Goal: Information Seeking & Learning: Learn about a topic

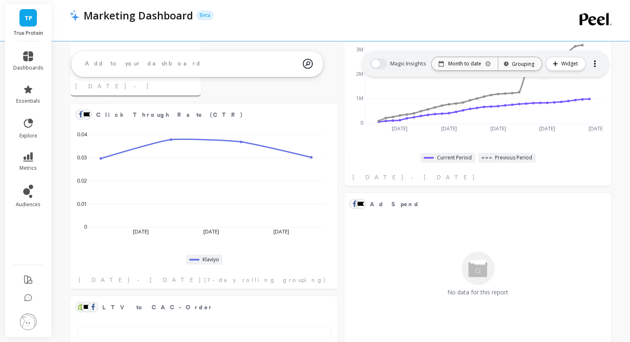
scroll to position [363, 0]
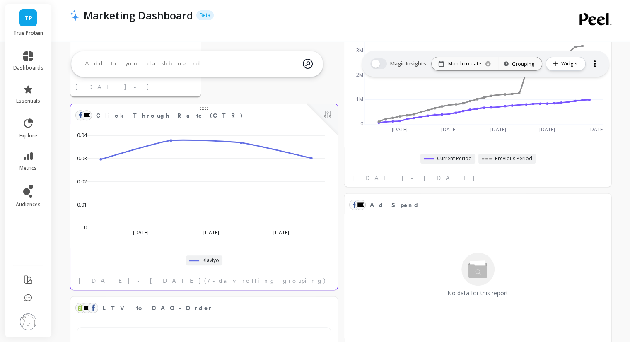
click at [81, 117] on object at bounding box center [80, 115] width 7 height 7
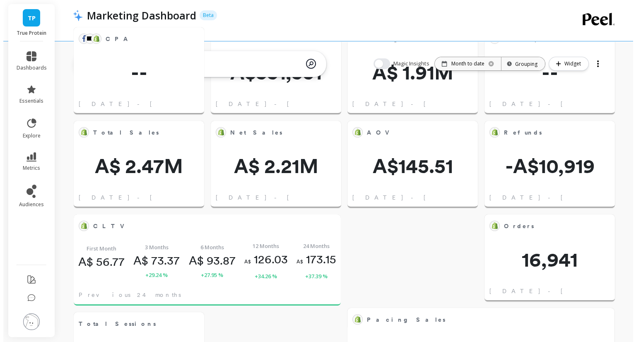
scroll to position [0, 0]
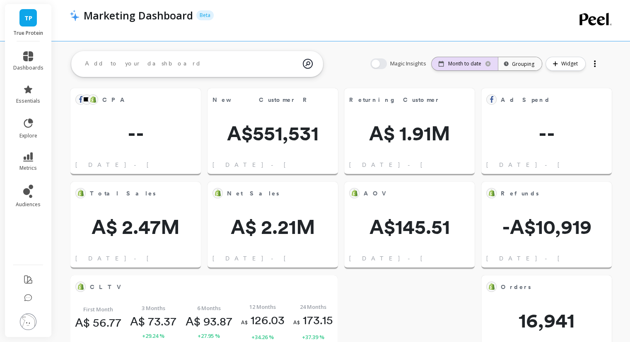
click at [462, 66] on p "Month to date" at bounding box center [464, 63] width 33 height 7
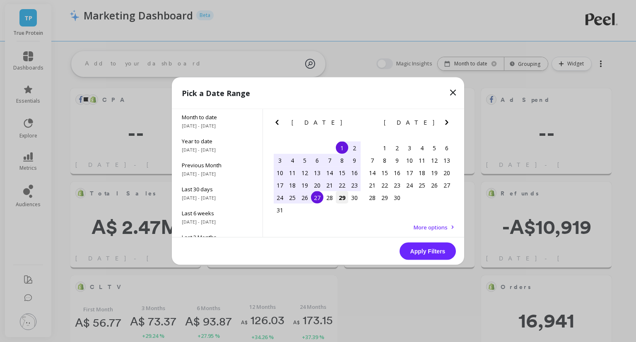
click at [339, 200] on div "29" at bounding box center [342, 197] width 12 height 12
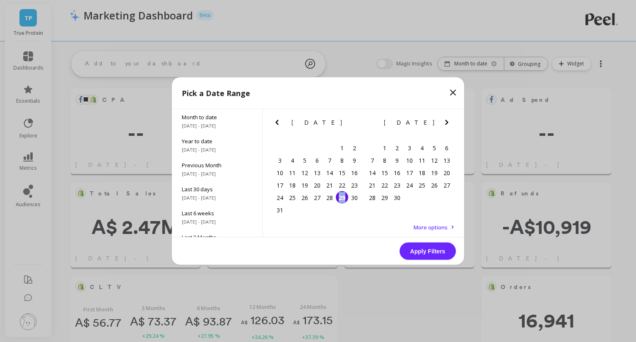
click at [339, 200] on div "29" at bounding box center [342, 197] width 12 height 12
click at [424, 252] on button "Apply Filters" at bounding box center [427, 251] width 56 height 17
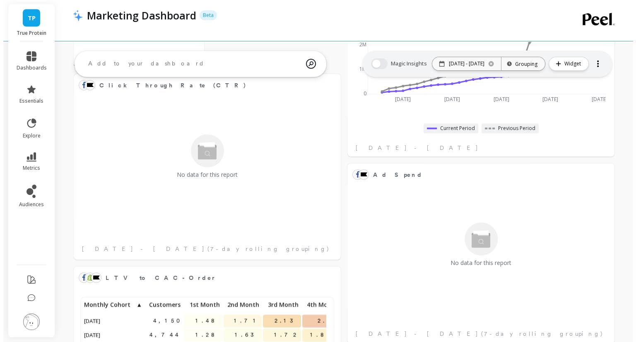
scroll to position [392, 0]
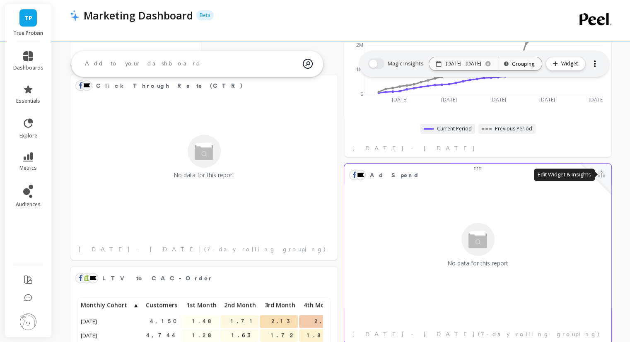
click at [599, 175] on button at bounding box center [601, 175] width 10 height 12
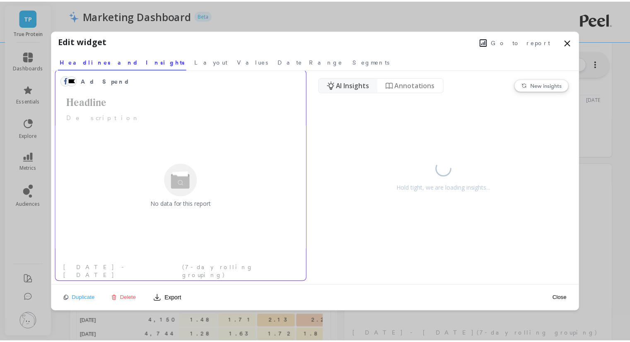
scroll to position [0, 0]
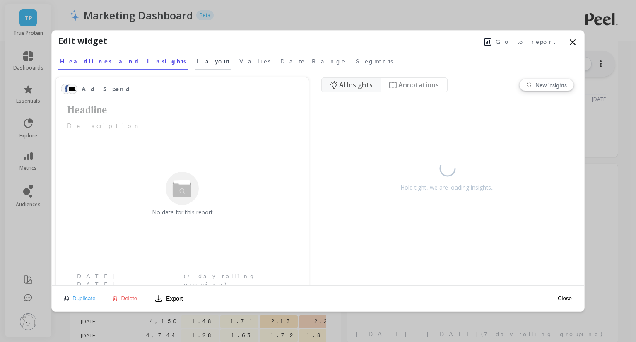
click at [195, 67] on link "Layout" at bounding box center [213, 59] width 36 height 19
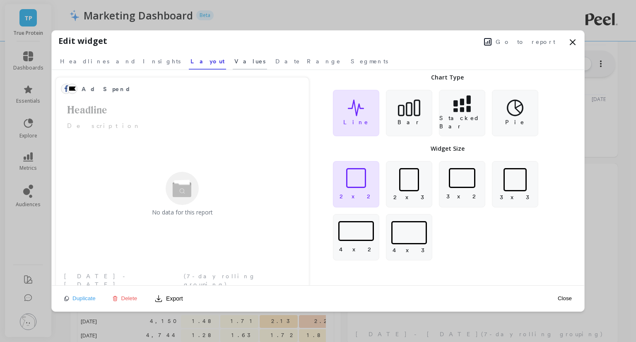
click at [234, 64] on span "Values" at bounding box center [249, 61] width 31 height 8
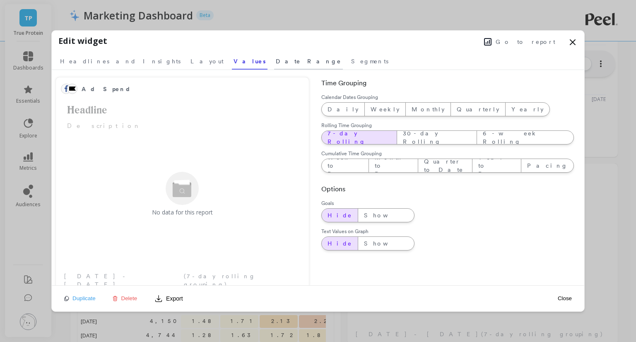
click at [274, 67] on link "Date Range" at bounding box center [308, 59] width 69 height 19
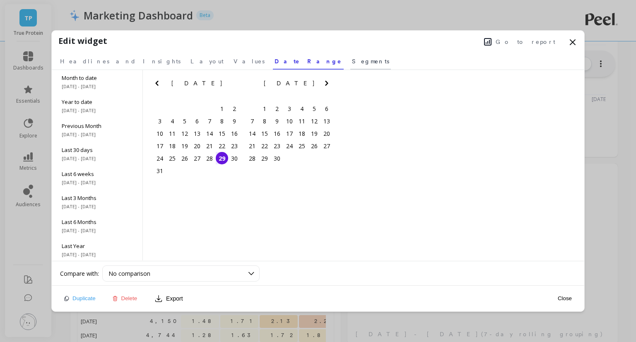
click at [352, 61] on span "Segments" at bounding box center [370, 61] width 37 height 8
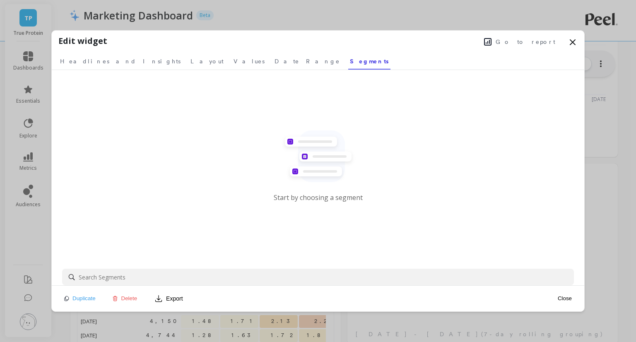
click at [571, 39] on icon at bounding box center [572, 42] width 10 height 10
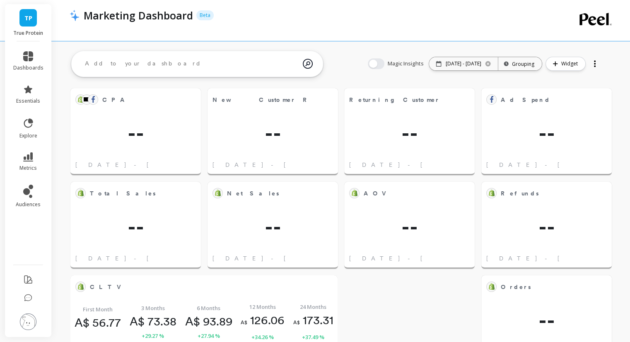
click at [28, 19] on span "TP" at bounding box center [28, 18] width 8 height 10
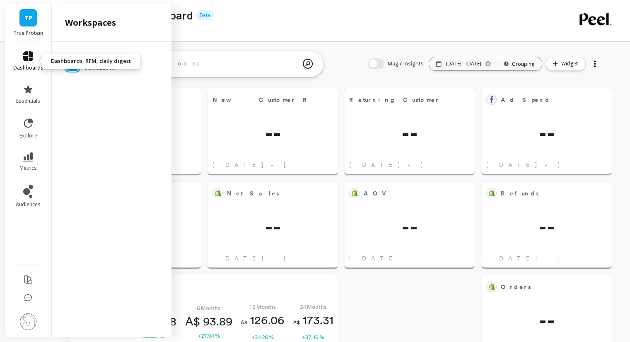
click at [18, 57] on link "dashboards" at bounding box center [28, 61] width 30 height 20
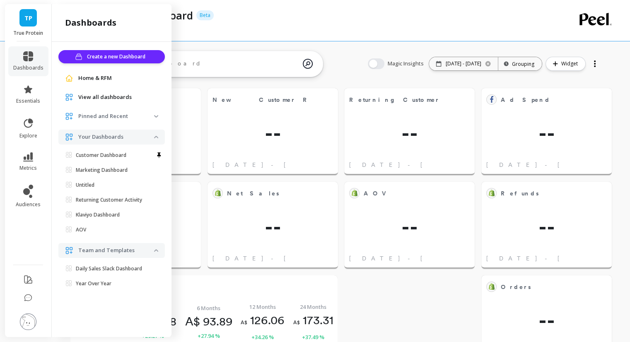
click at [79, 77] on span "Home & RFM" at bounding box center [95, 78] width 34 height 8
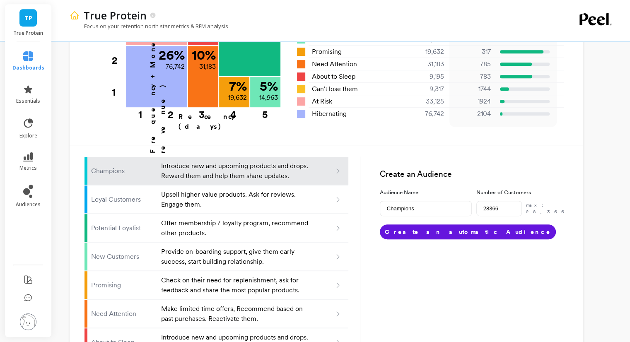
scroll to position [520, 0]
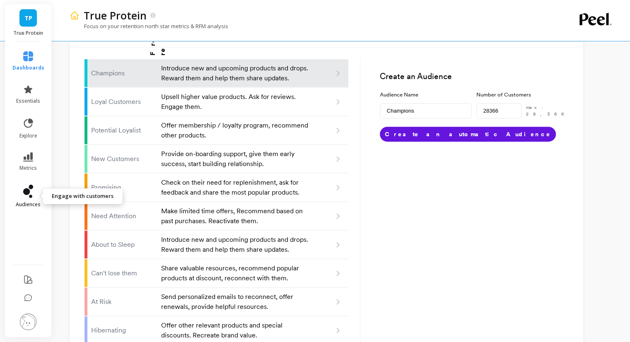
click at [31, 190] on icon at bounding box center [28, 191] width 10 height 13
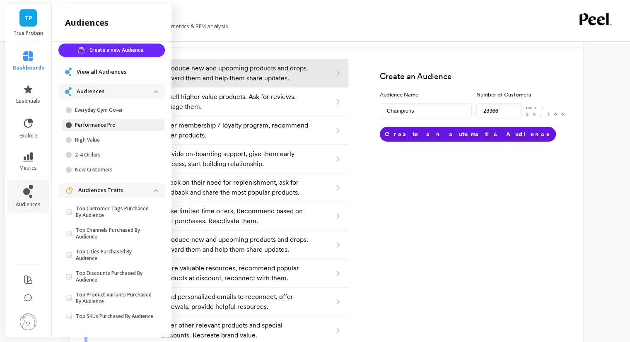
scroll to position [13, 0]
click at [98, 166] on p "New Customers" at bounding box center [114, 169] width 79 height 7
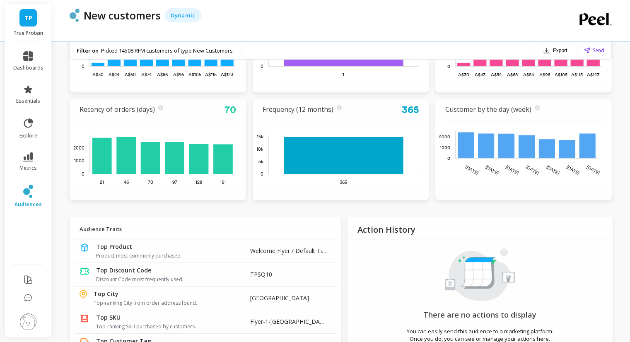
scroll to position [423, 0]
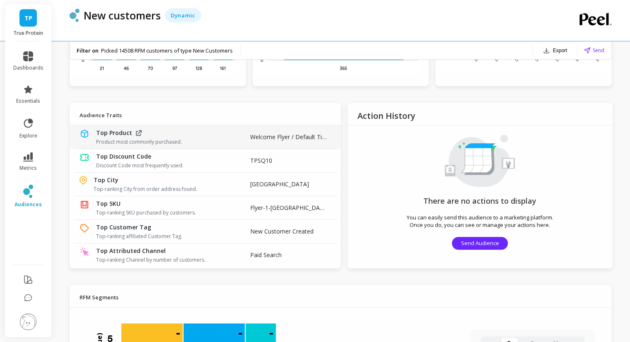
click at [123, 135] on span "Top Product" at bounding box center [114, 133] width 36 height 8
